Goal: Task Accomplishment & Management: Manage account settings

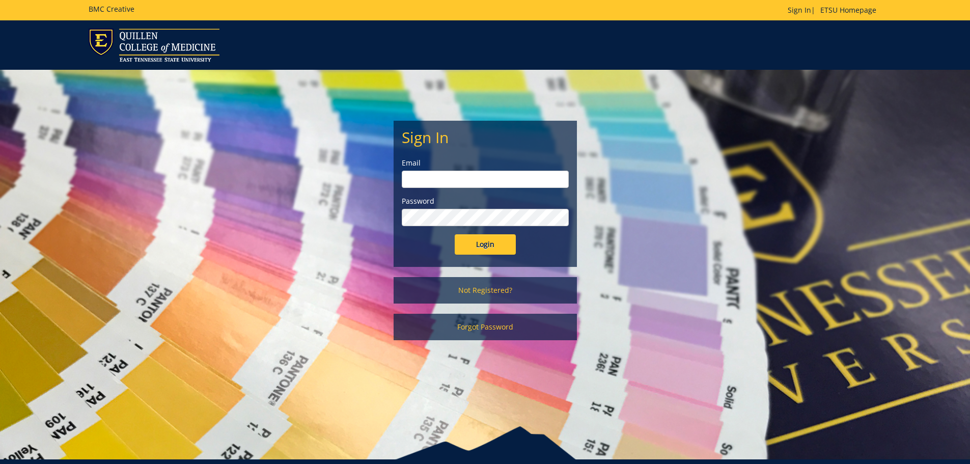
click at [500, 175] on input "email" at bounding box center [485, 179] width 167 height 17
click at [455, 234] on input "Login" at bounding box center [485, 244] width 61 height 20
click at [461, 175] on input "Petrak" at bounding box center [485, 179] width 167 height 17
type input "Petrak@etsu.edu"
click at [479, 245] on input "Login" at bounding box center [485, 244] width 61 height 20
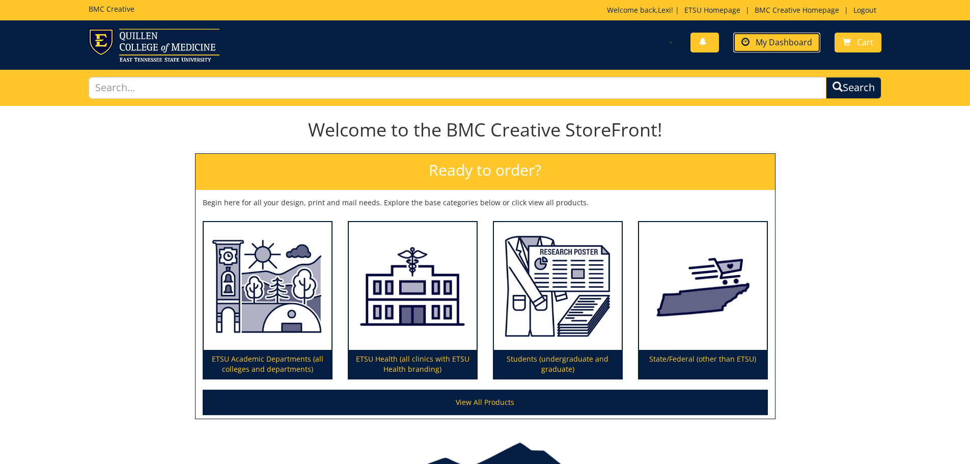
click at [802, 47] on span "My Dashboard" at bounding box center [784, 42] width 57 height 11
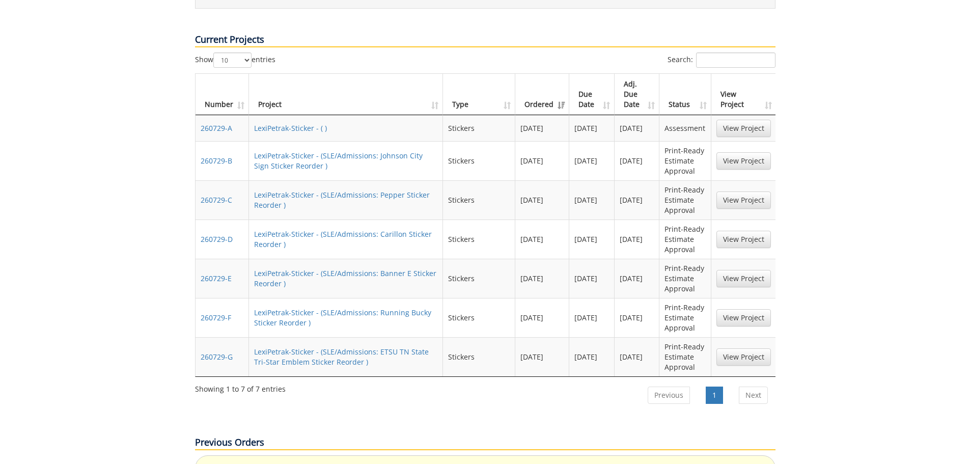
scroll to position [407, 0]
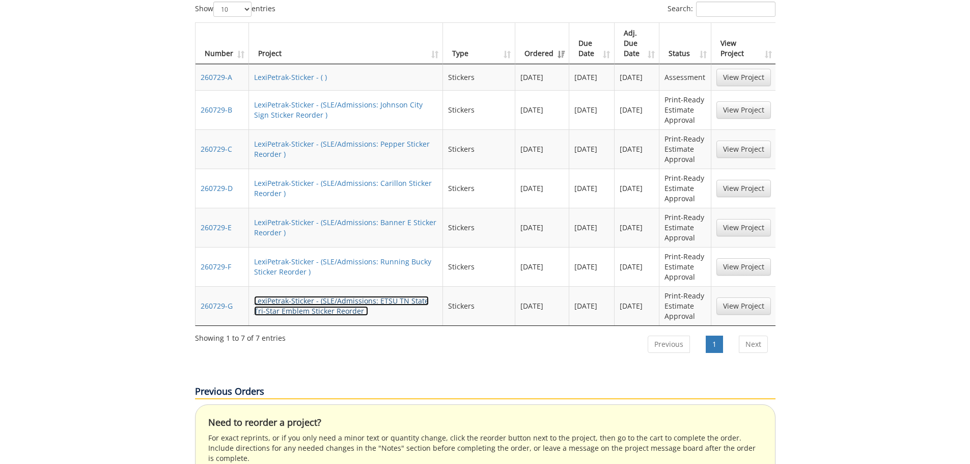
click at [317, 296] on link "LexiPetrak-Sticker - (SLE/Admissions: ETSU TN State Tri-Star Emblem Sticker Reo…" at bounding box center [341, 306] width 175 height 20
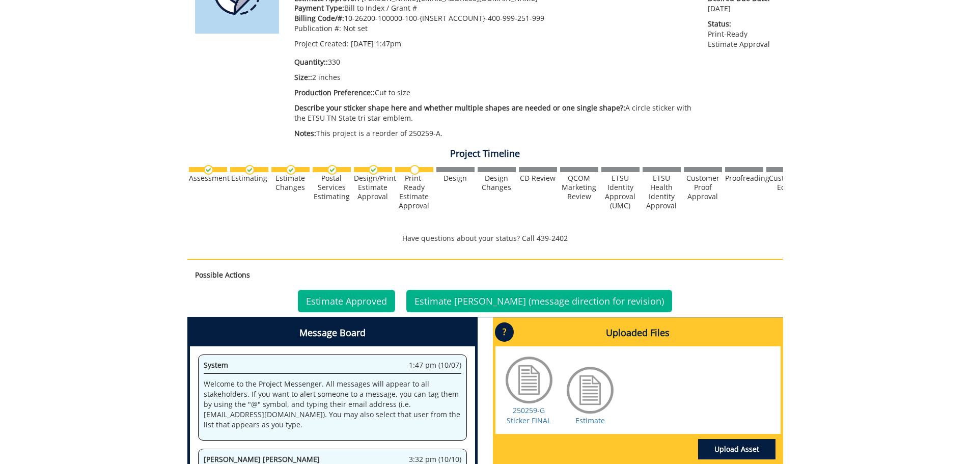
scroll to position [334, 0]
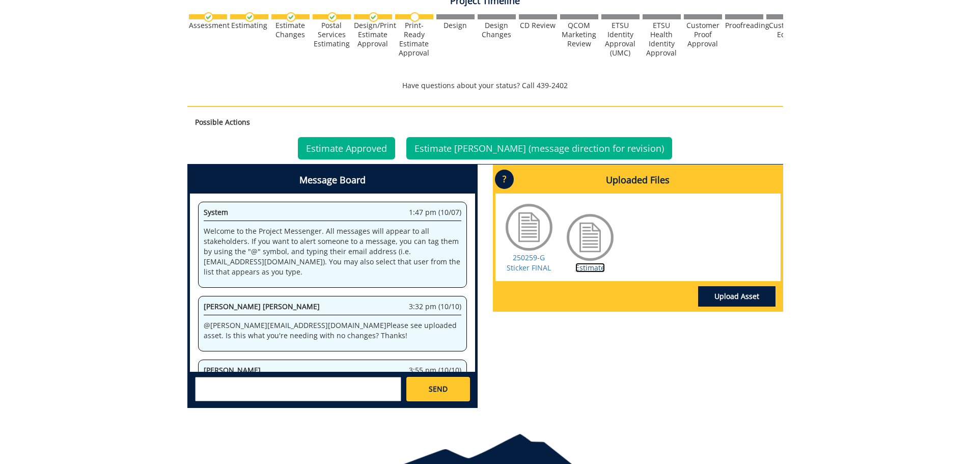
click at [587, 272] on link "Estimate" at bounding box center [590, 268] width 30 height 10
click at [386, 146] on link "Estimate Approved" at bounding box center [346, 148] width 97 height 22
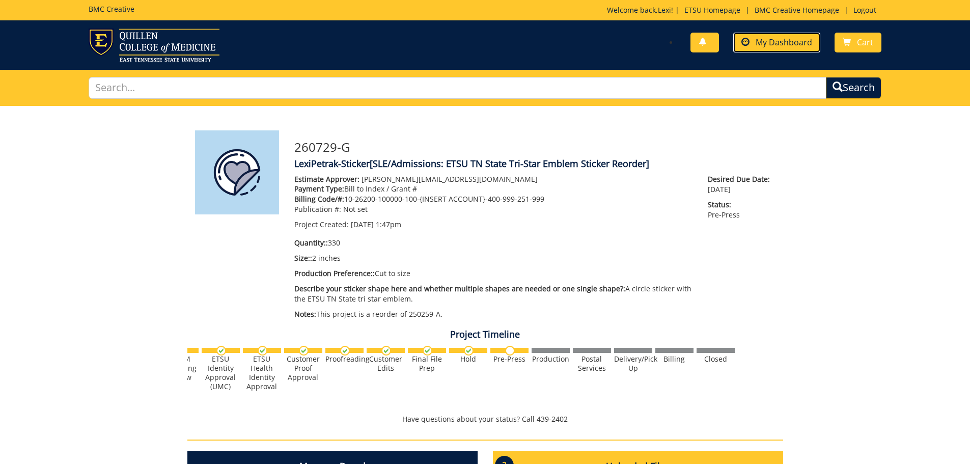
click at [792, 36] on link "My Dashboard" at bounding box center [776, 43] width 87 height 20
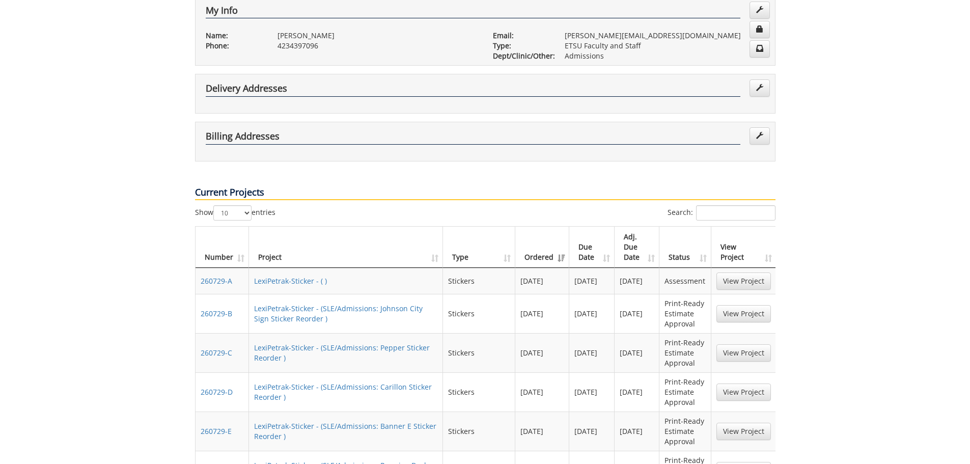
scroll to position [255, 0]
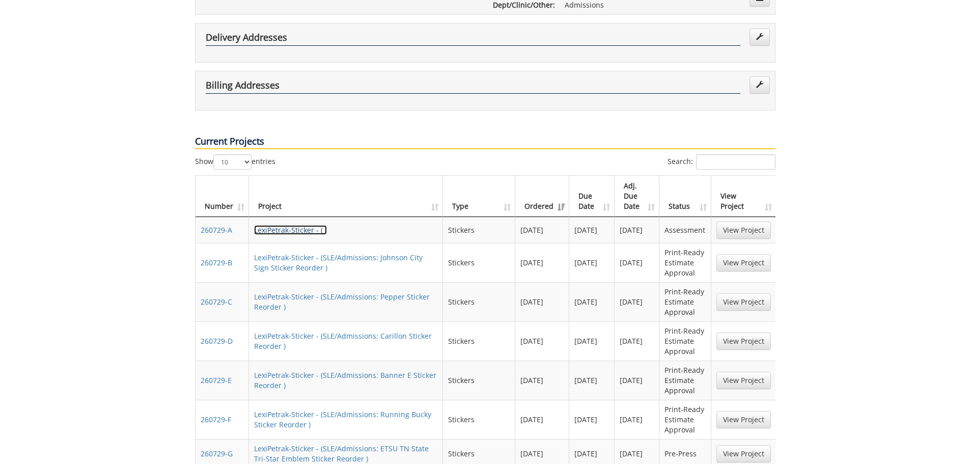
click at [300, 225] on link "LexiPetrak-Sticker - ( )" at bounding box center [290, 230] width 73 height 10
click at [734, 254] on link "View Project" at bounding box center [743, 262] width 54 height 17
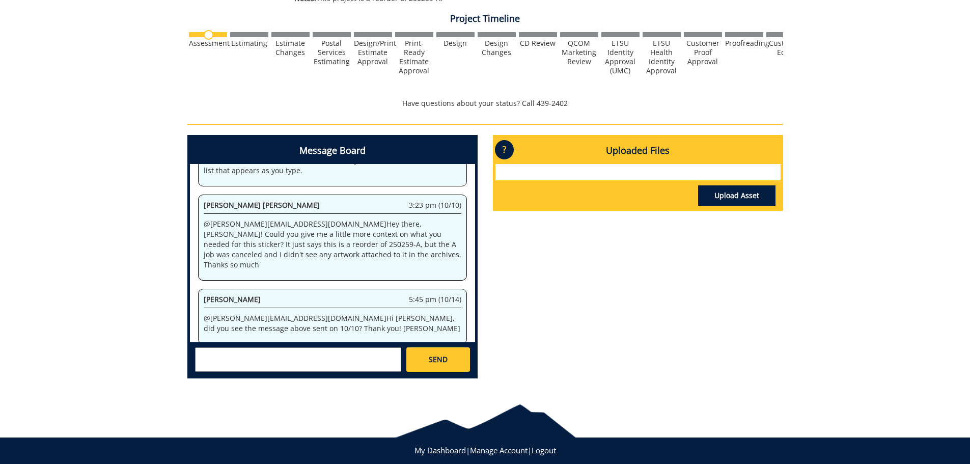
scroll to position [327, 0]
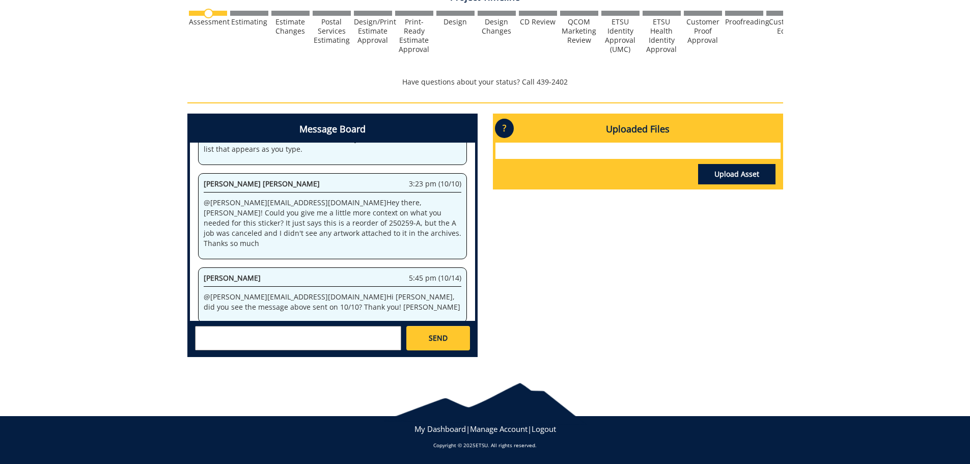
click at [313, 331] on textarea at bounding box center [298, 338] width 206 height 24
click at [265, 322] on div "Good afternoon! Unfortunatly, I am not sure SEND" at bounding box center [332, 338] width 285 height 34
click at [266, 332] on textarea "Good afternoon! Unfortunatly, I am not sure" at bounding box center [298, 338] width 206 height 24
click at [353, 329] on textarea "Good afternoon! Unfortunately, I am not sure" at bounding box center [298, 338] width 206 height 24
type textarea "Good afternoon! Unfortunately, I am not sure I have this artwork. We can cancel…"
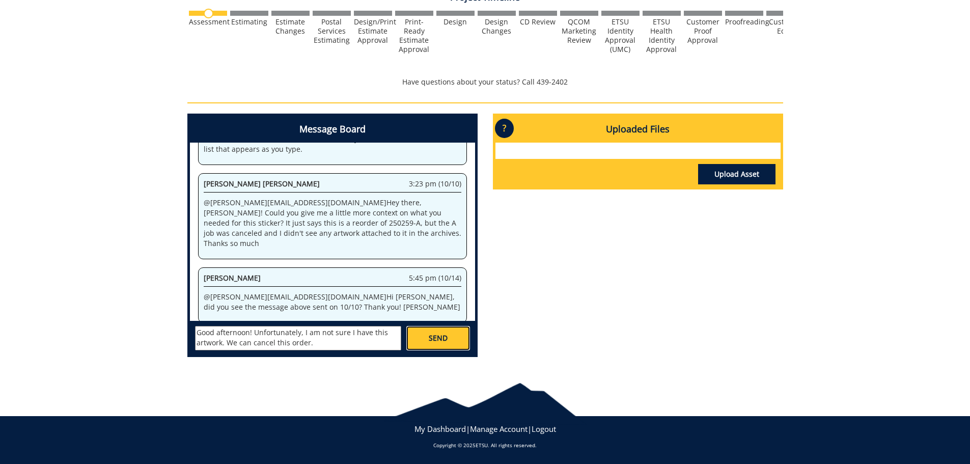
click at [442, 336] on span "SEND" at bounding box center [438, 338] width 19 height 10
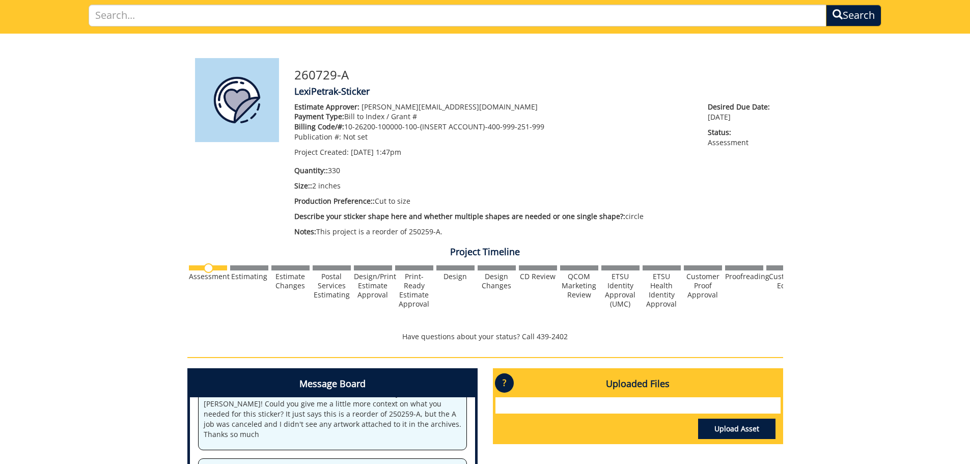
scroll to position [0, 0]
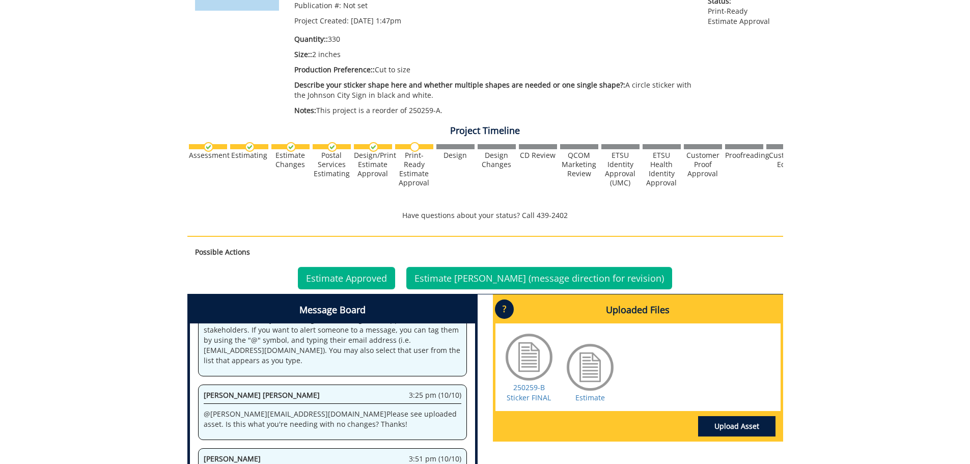
scroll to position [255, 0]
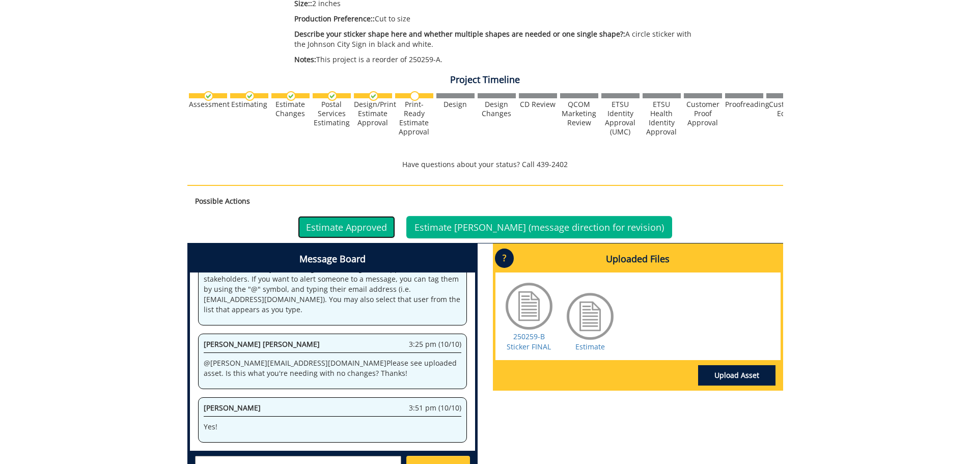
click at [395, 228] on link "Estimate Approved" at bounding box center [346, 227] width 97 height 22
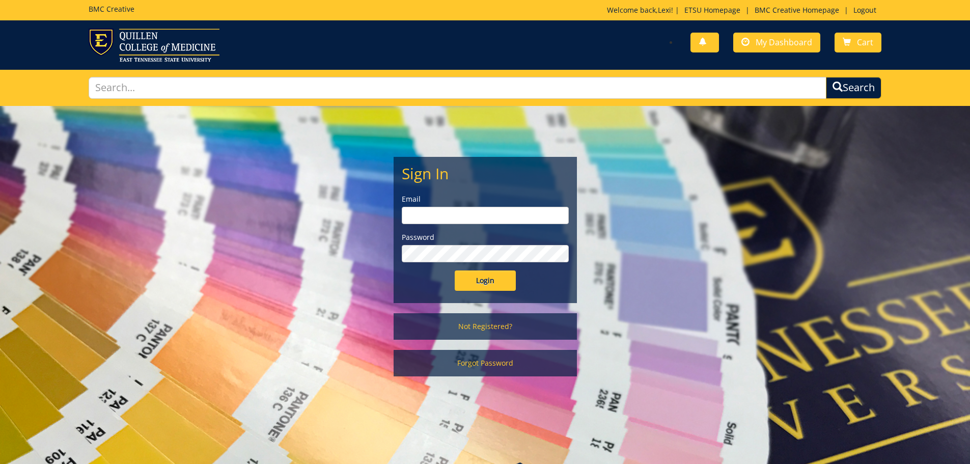
click at [469, 214] on input "email" at bounding box center [485, 215] width 167 height 17
type input "[PERSON_NAME][EMAIL_ADDRESS][DOMAIN_NAME]"
click at [455, 270] on input "Login" at bounding box center [485, 280] width 61 height 20
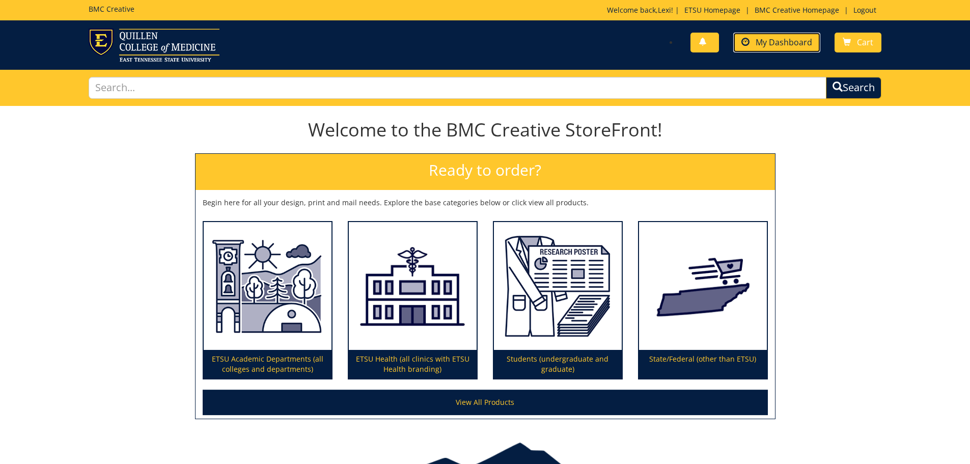
click at [806, 42] on span "My Dashboard" at bounding box center [784, 42] width 57 height 11
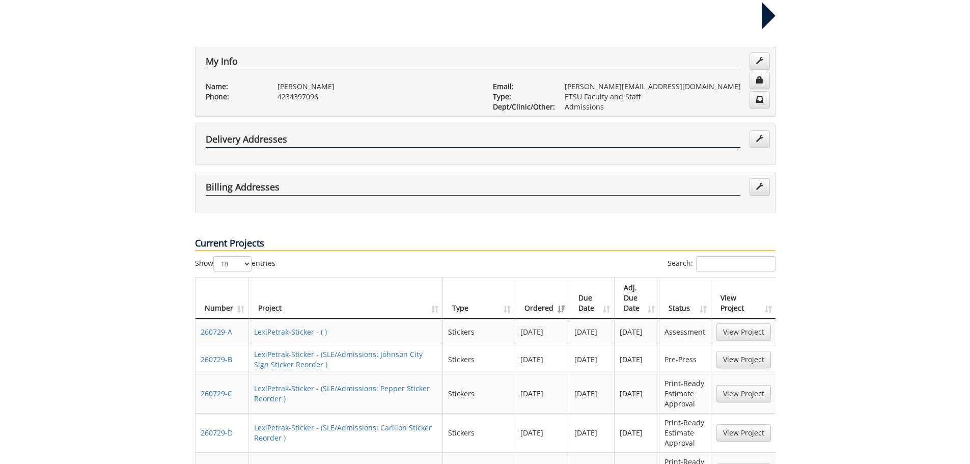
scroll to position [255, 0]
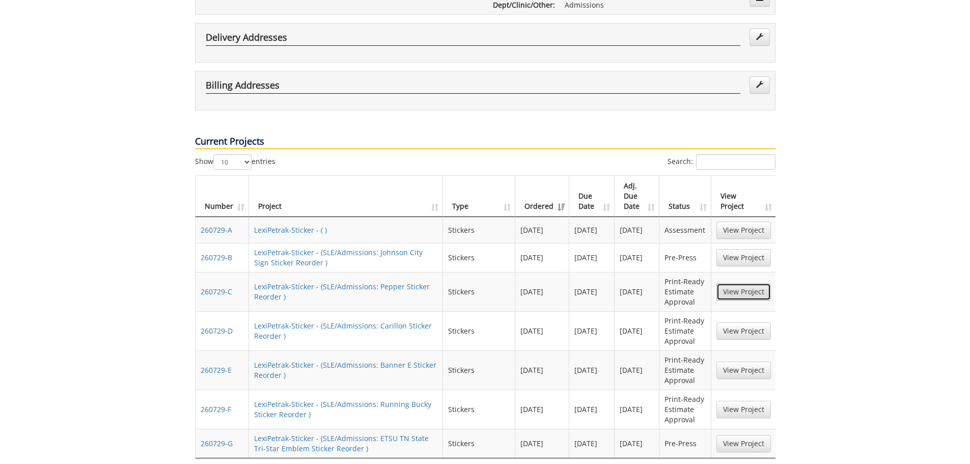
click at [745, 283] on link "View Project" at bounding box center [743, 291] width 54 height 17
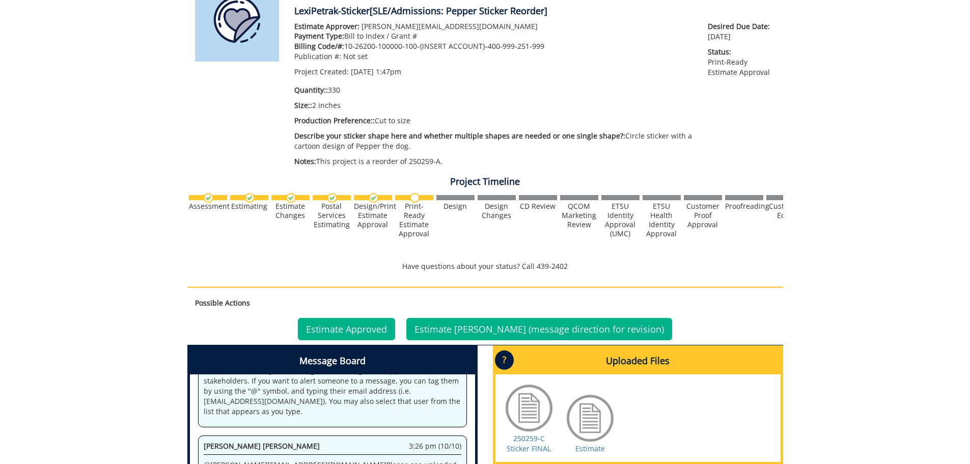
scroll to position [255, 0]
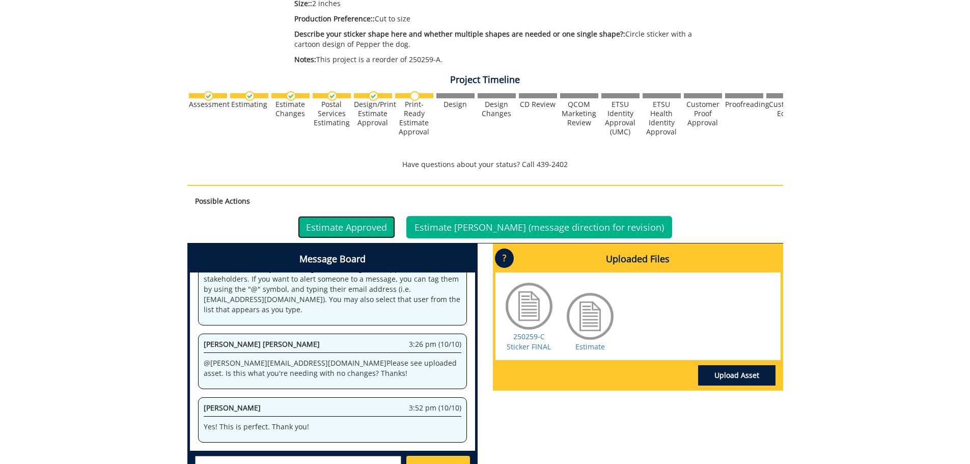
click at [383, 226] on link "Estimate Approved" at bounding box center [346, 227] width 97 height 22
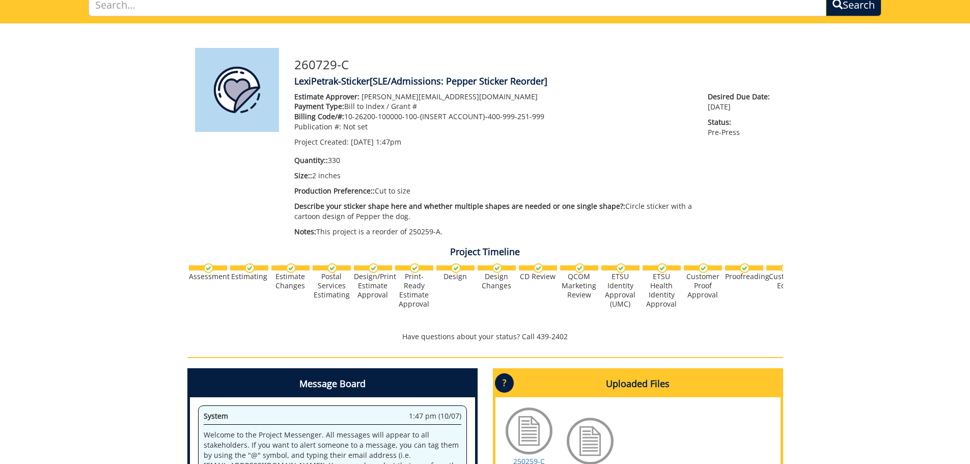
scroll to position [32, 0]
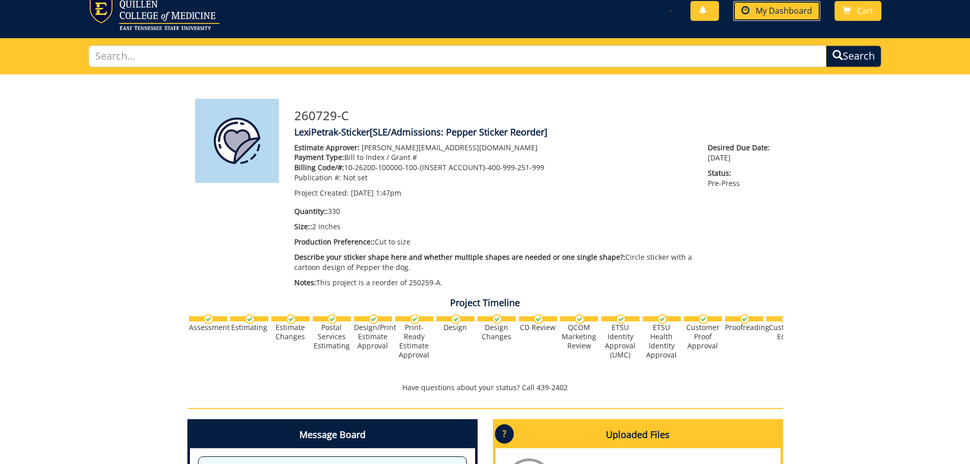
click at [788, 12] on span "My Dashboard" at bounding box center [784, 10] width 57 height 11
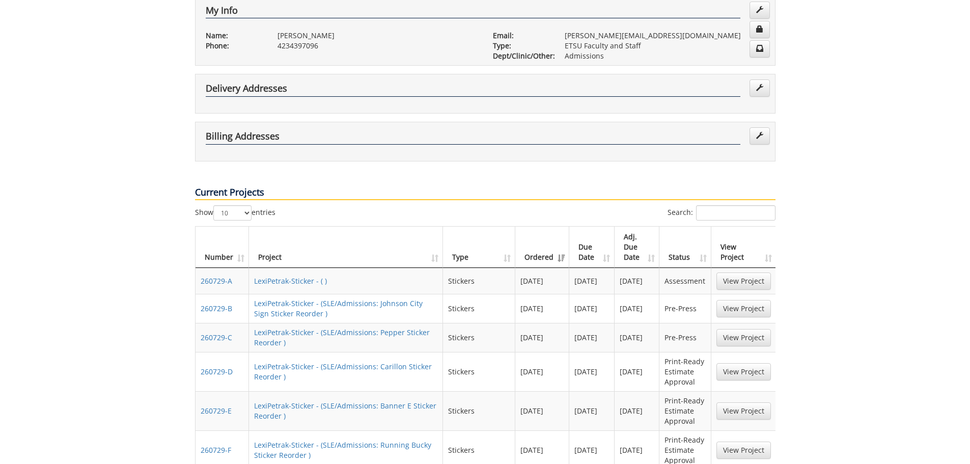
scroll to position [255, 0]
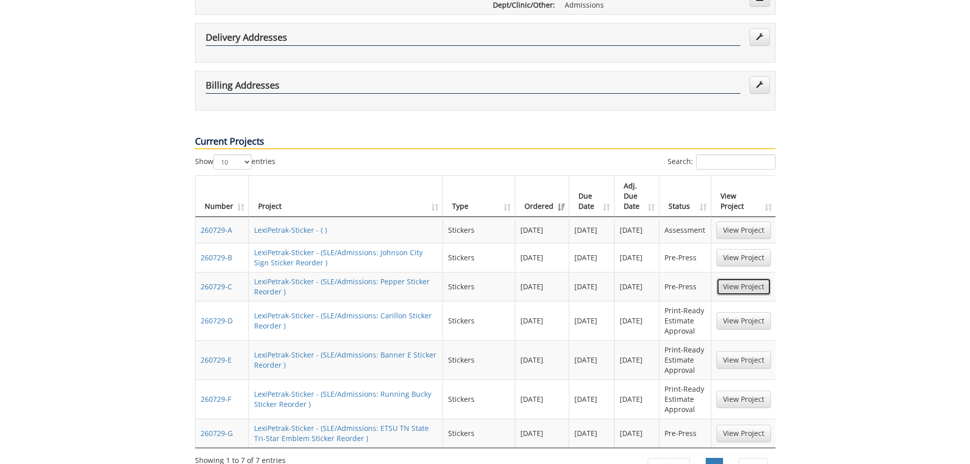
click at [734, 278] on link "View Project" at bounding box center [743, 286] width 54 height 17
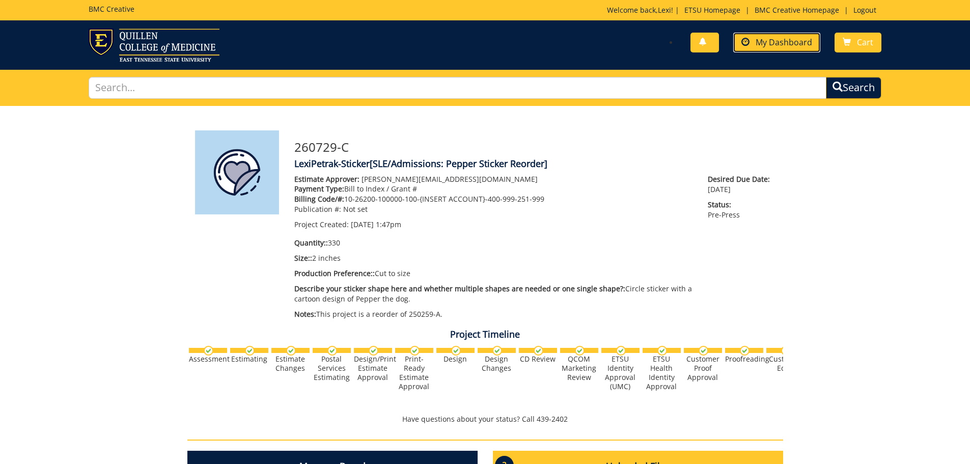
click at [783, 48] on link "My Dashboard" at bounding box center [776, 43] width 87 height 20
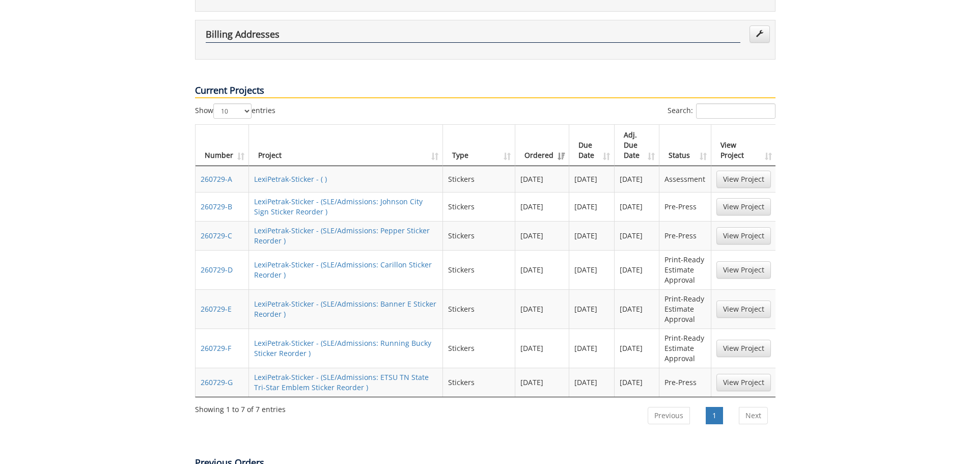
scroll to position [255, 0]
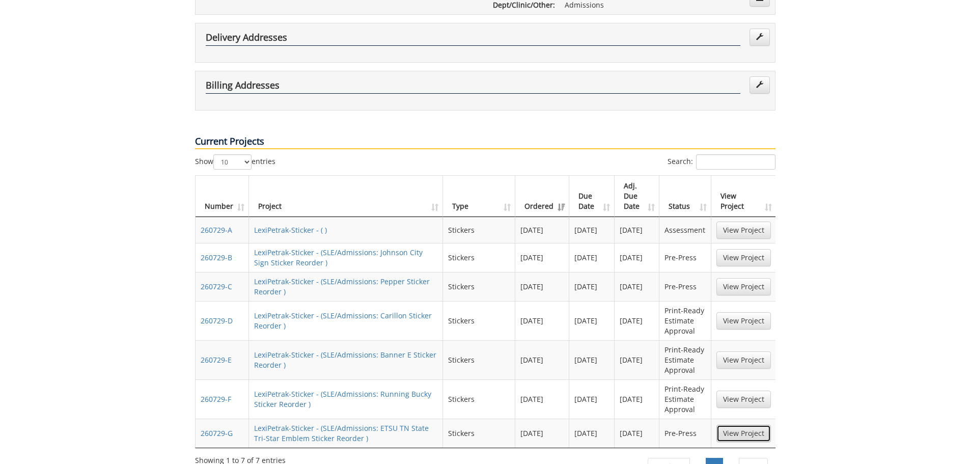
click at [738, 425] on link "View Project" at bounding box center [743, 433] width 54 height 17
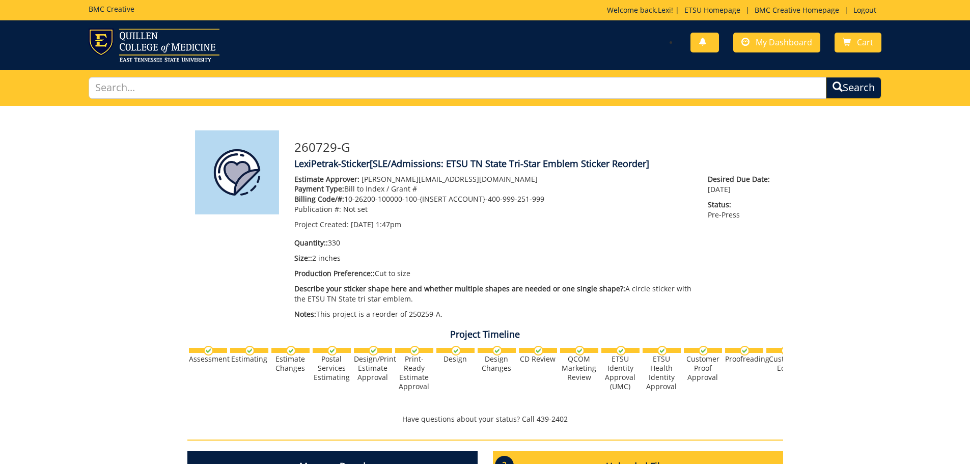
scroll to position [41, 0]
click at [780, 37] on span "My Dashboard" at bounding box center [784, 42] width 57 height 11
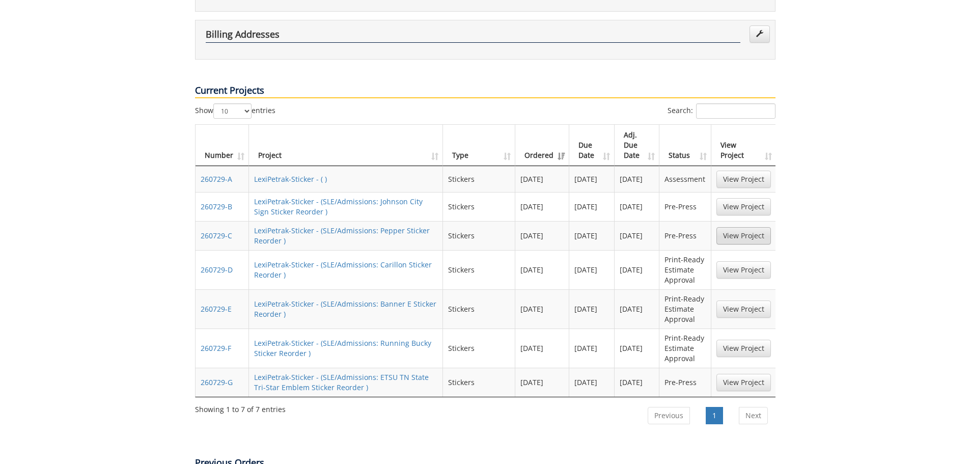
scroll to position [356, 0]
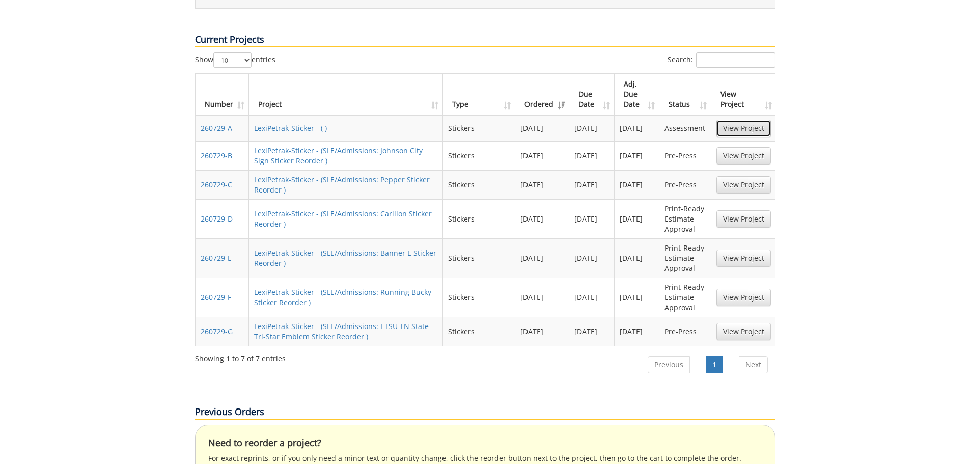
click at [732, 120] on link "View Project" at bounding box center [743, 128] width 54 height 17
